Goal: Task Accomplishment & Management: Use online tool/utility

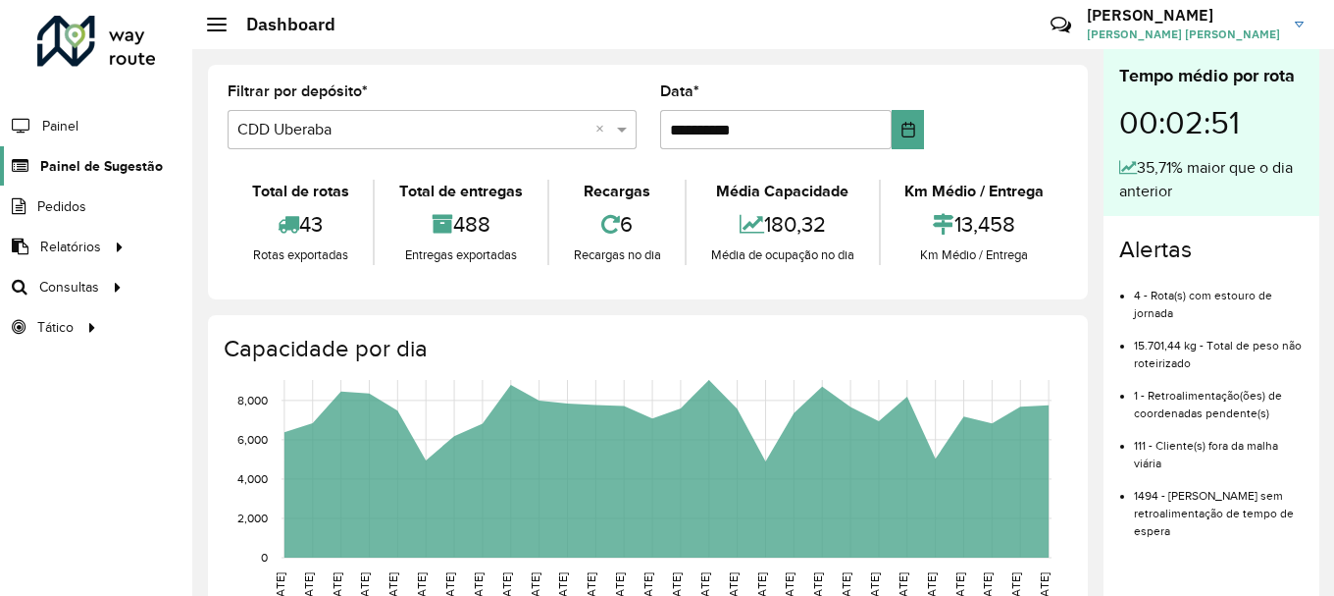
click at [105, 151] on link "Painel de Sugestão" at bounding box center [81, 165] width 163 height 39
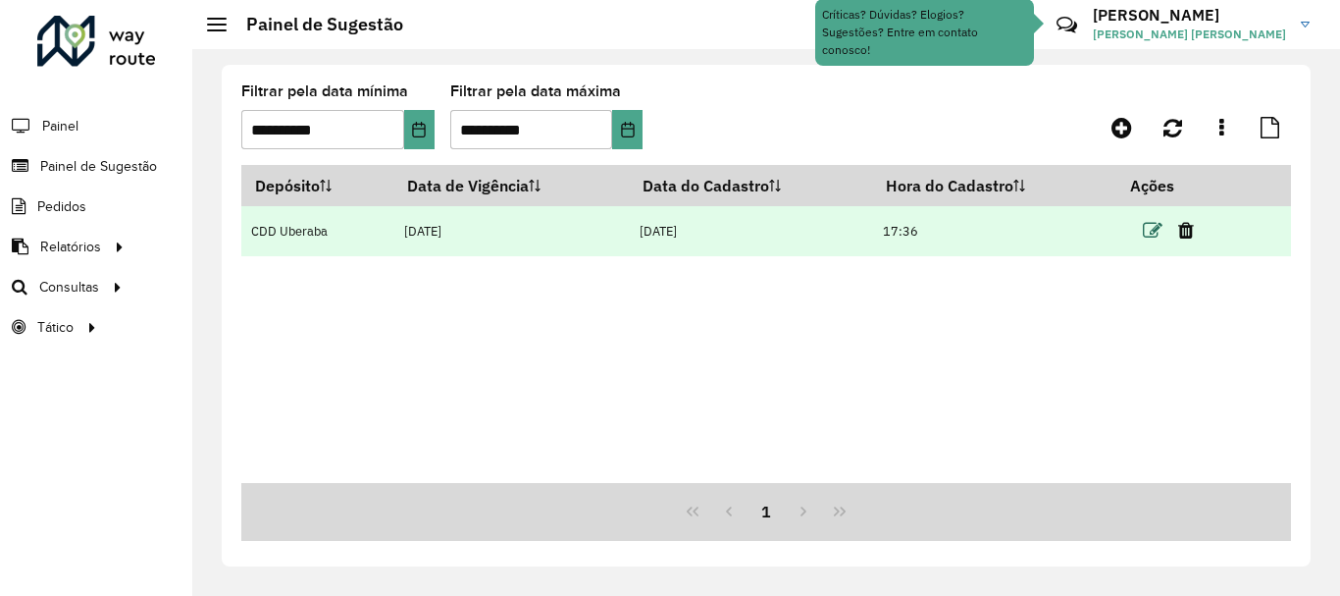
click at [1149, 234] on icon at bounding box center [1153, 231] width 20 height 20
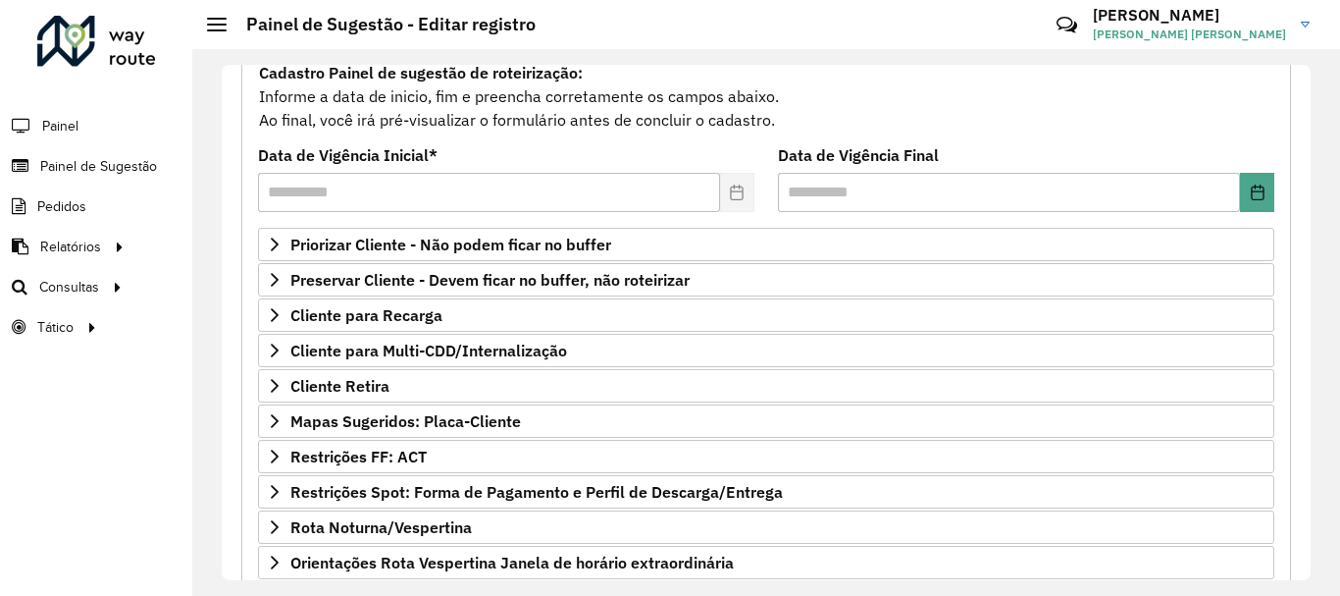
scroll to position [194, 0]
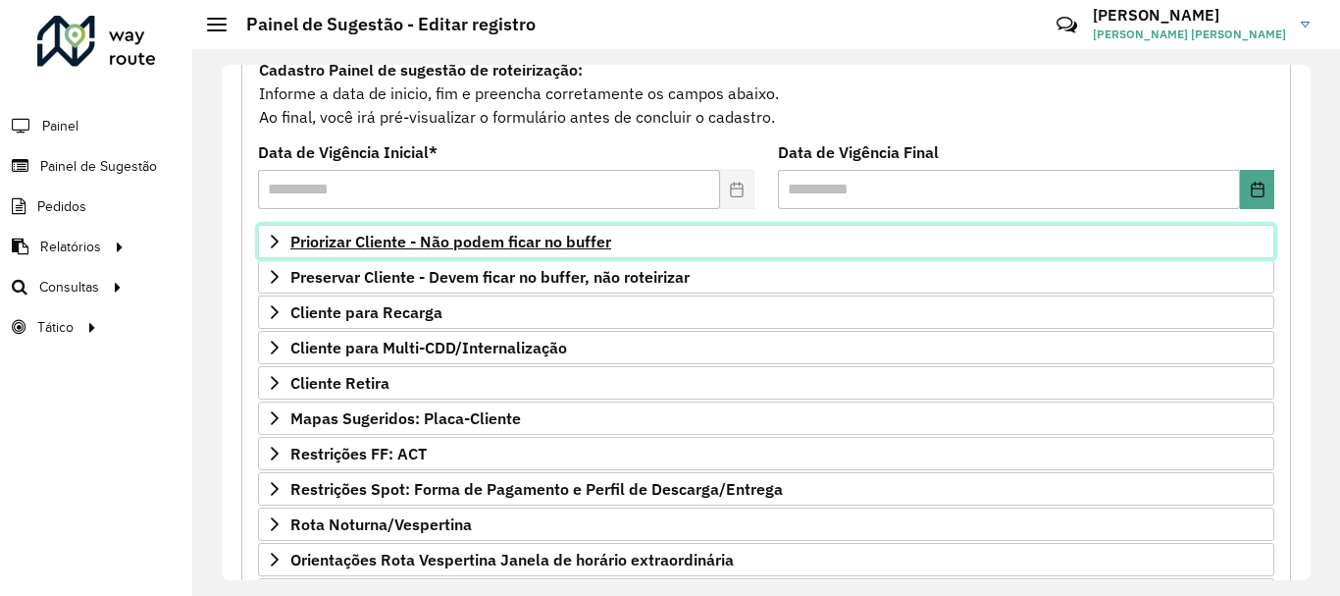
click at [532, 242] on span "Priorizar Cliente - Não podem ficar no buffer" at bounding box center [450, 242] width 321 height 16
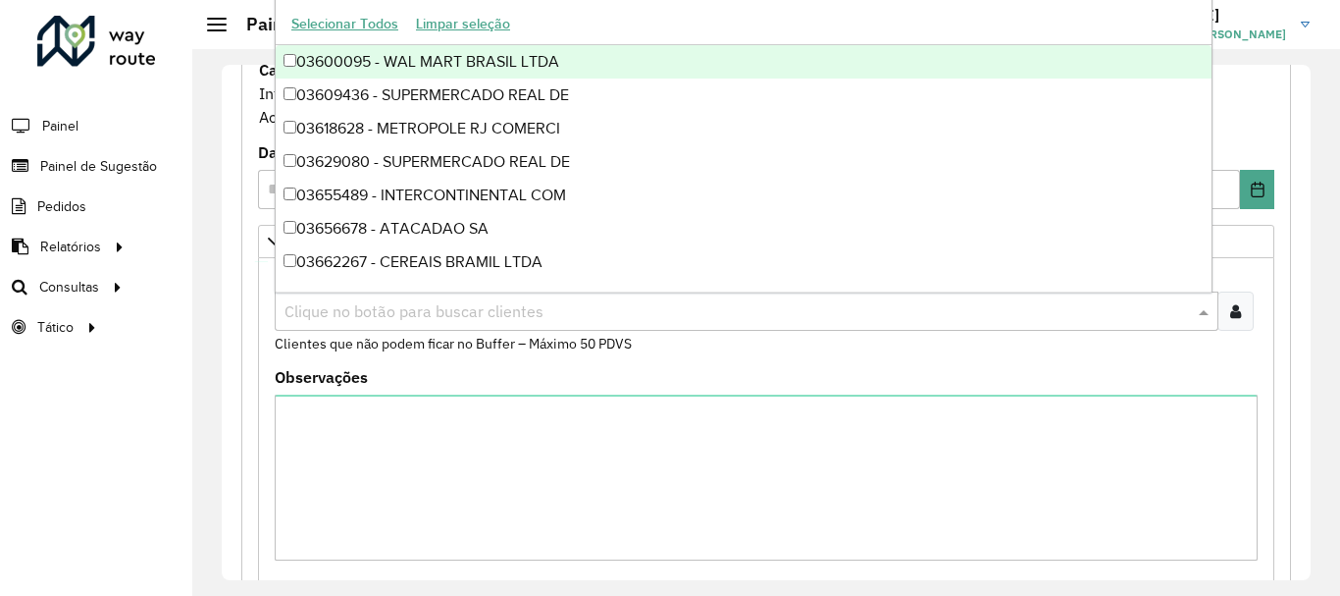
click at [473, 312] on input "text" at bounding box center [737, 312] width 914 height 24
paste input "*****"
type input "*****"
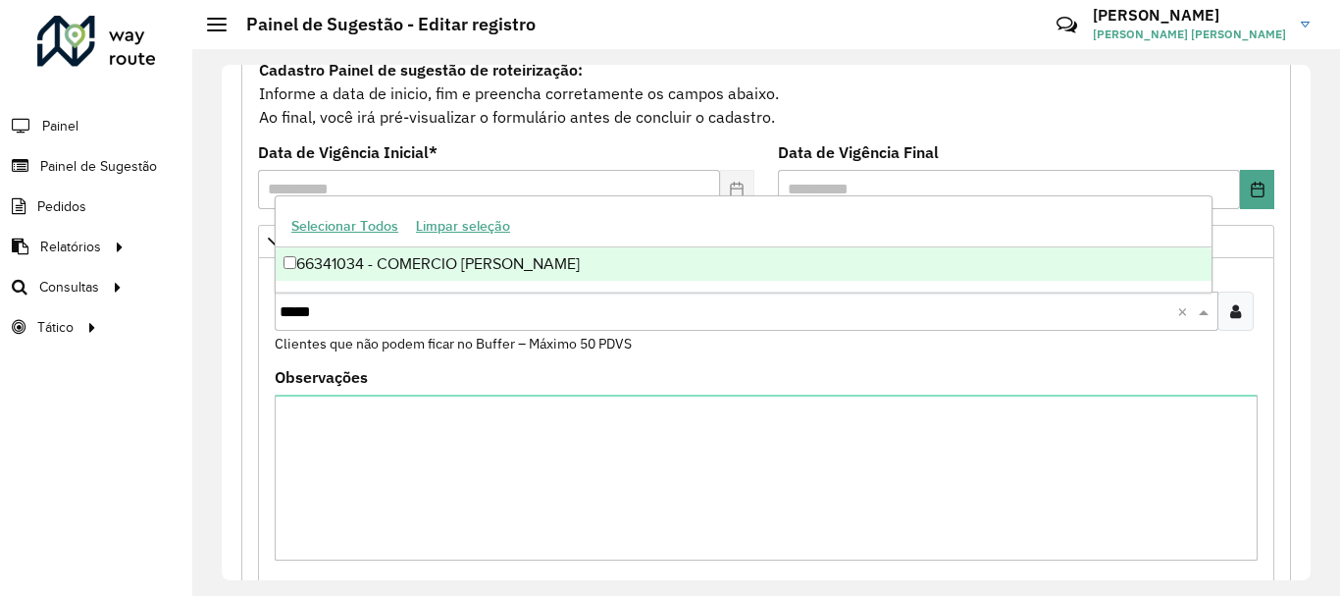
click at [393, 250] on div "66341034 - COMERCIO [PERSON_NAME]" at bounding box center [744, 263] width 936 height 33
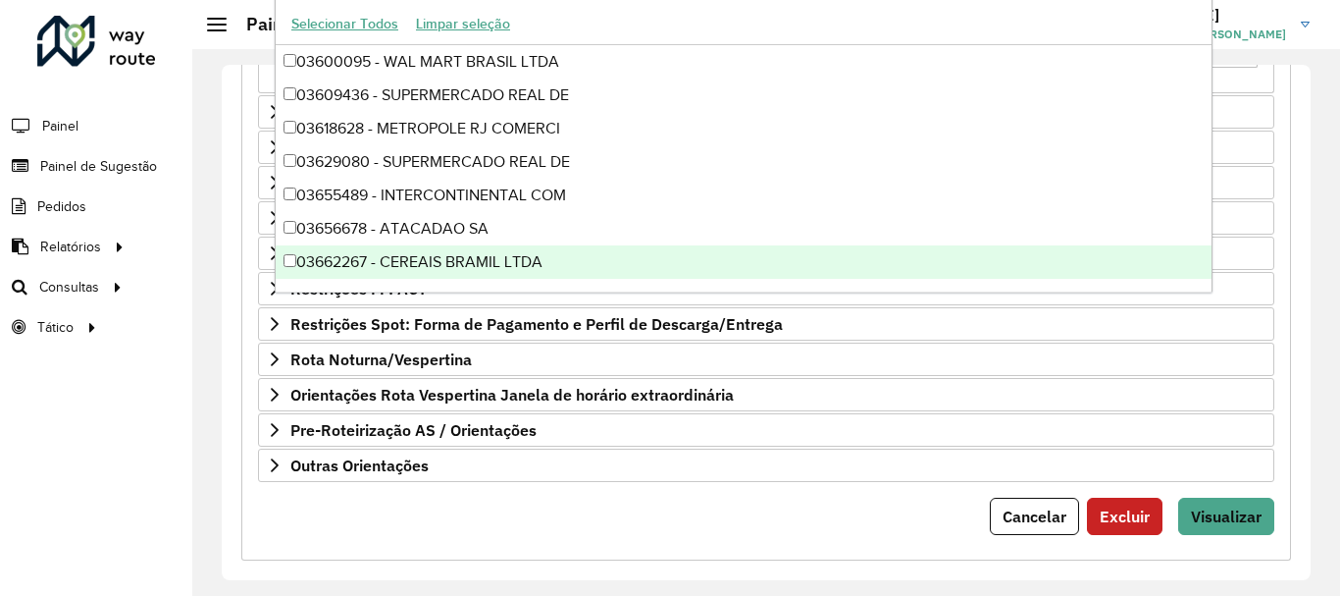
scroll to position [710, 0]
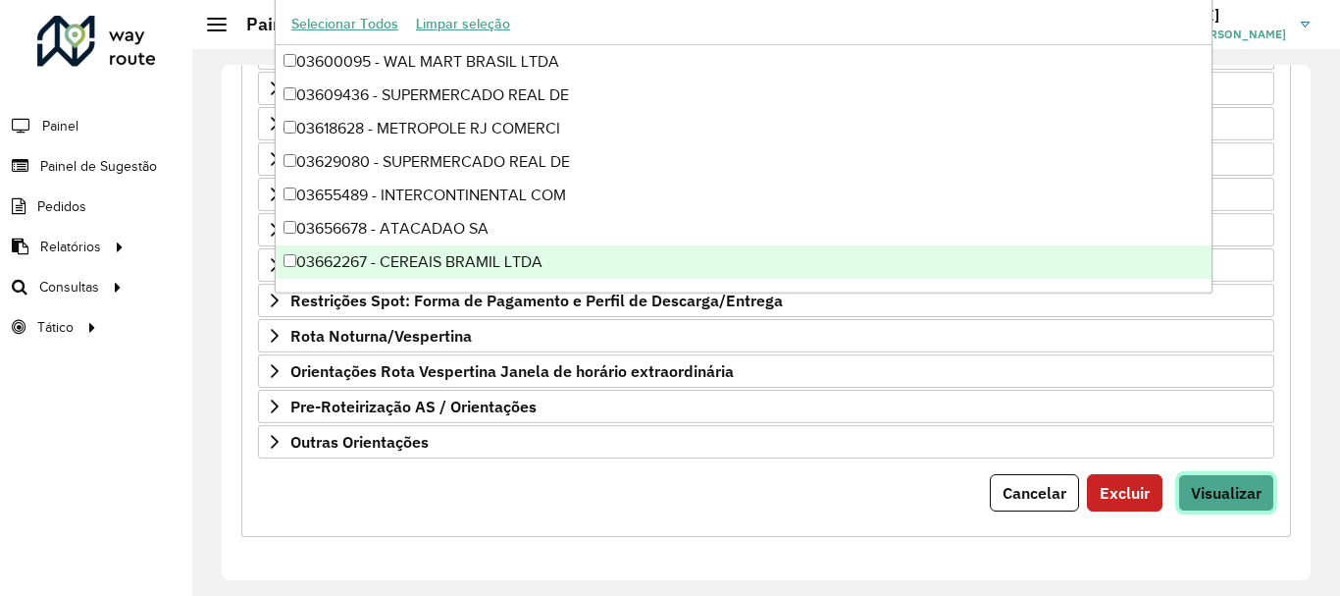
click at [1206, 490] on span "Visualizar" at bounding box center [1226, 493] width 71 height 20
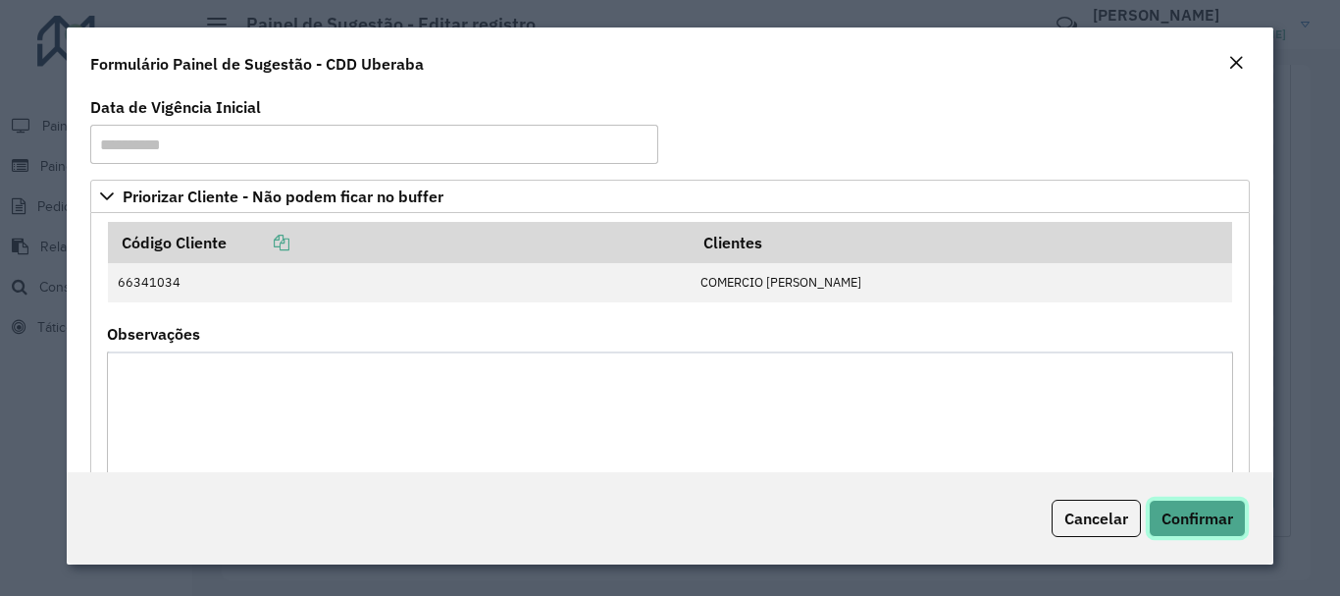
click at [1209, 508] on span "Confirmar" at bounding box center [1198, 518] width 72 height 20
